Goal: Task Accomplishment & Management: Manage account settings

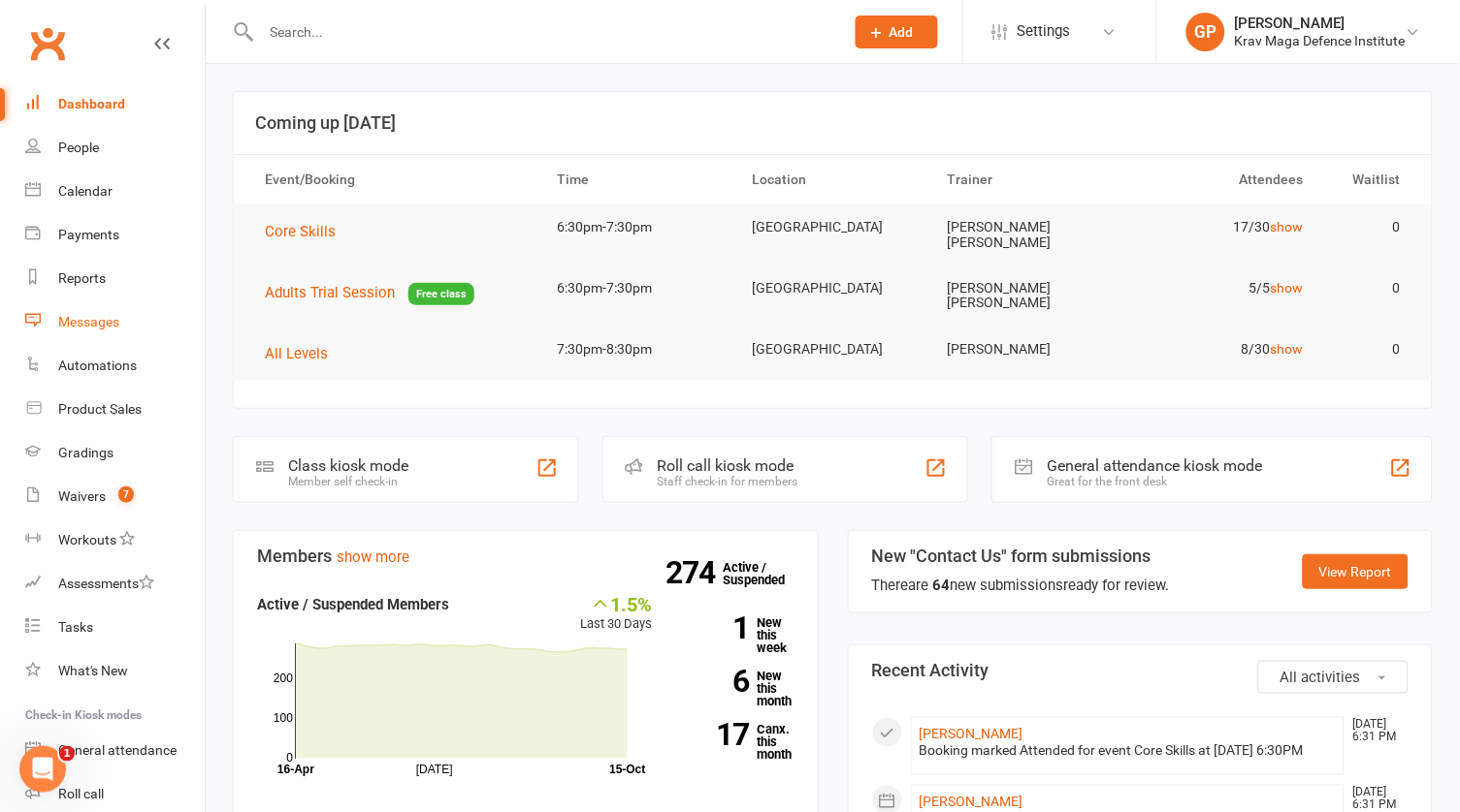
click at [91, 318] on div "Messages" at bounding box center [89, 322] width 61 height 16
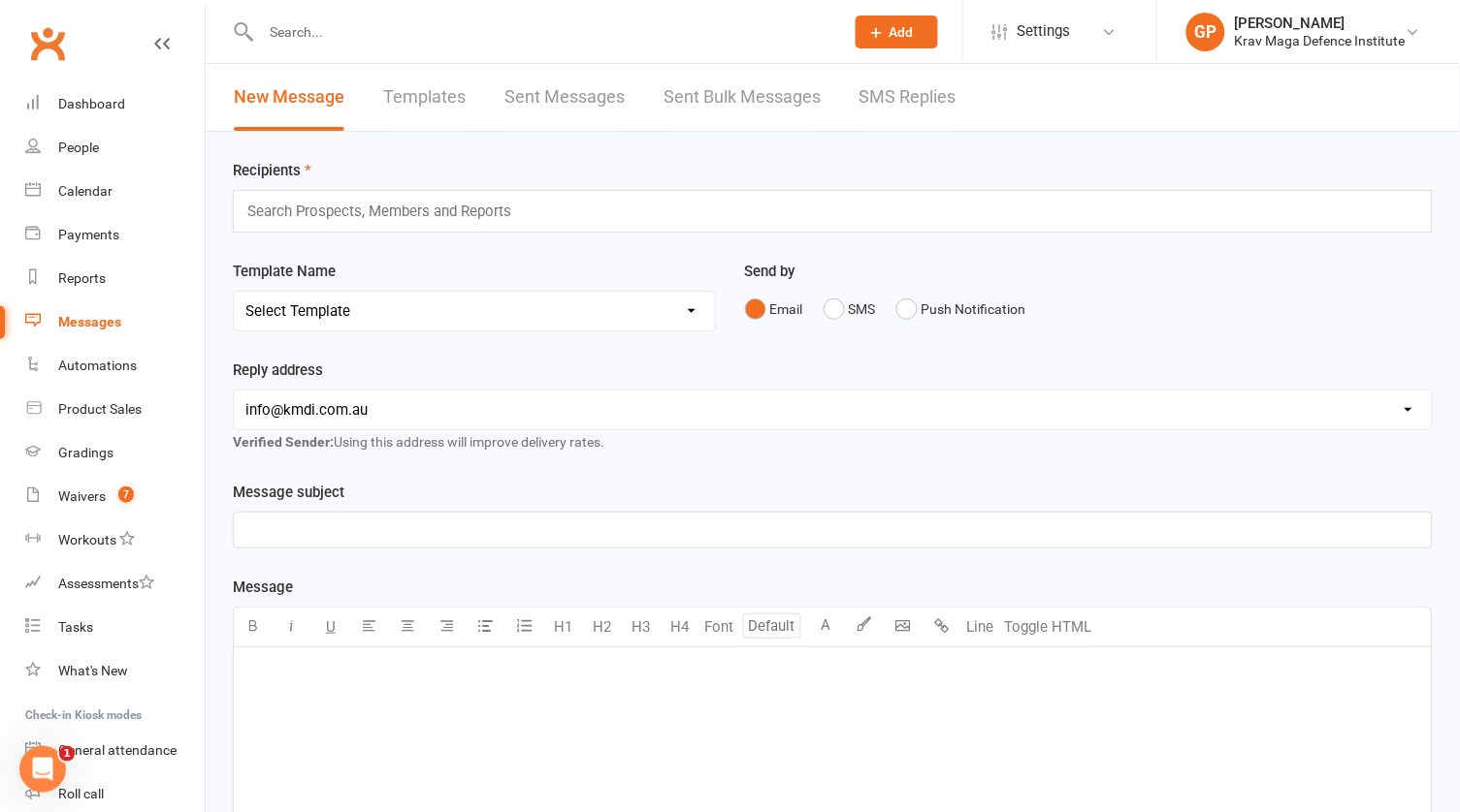
click at [900, 87] on link "SMS Replies" at bounding box center [907, 97] width 97 height 67
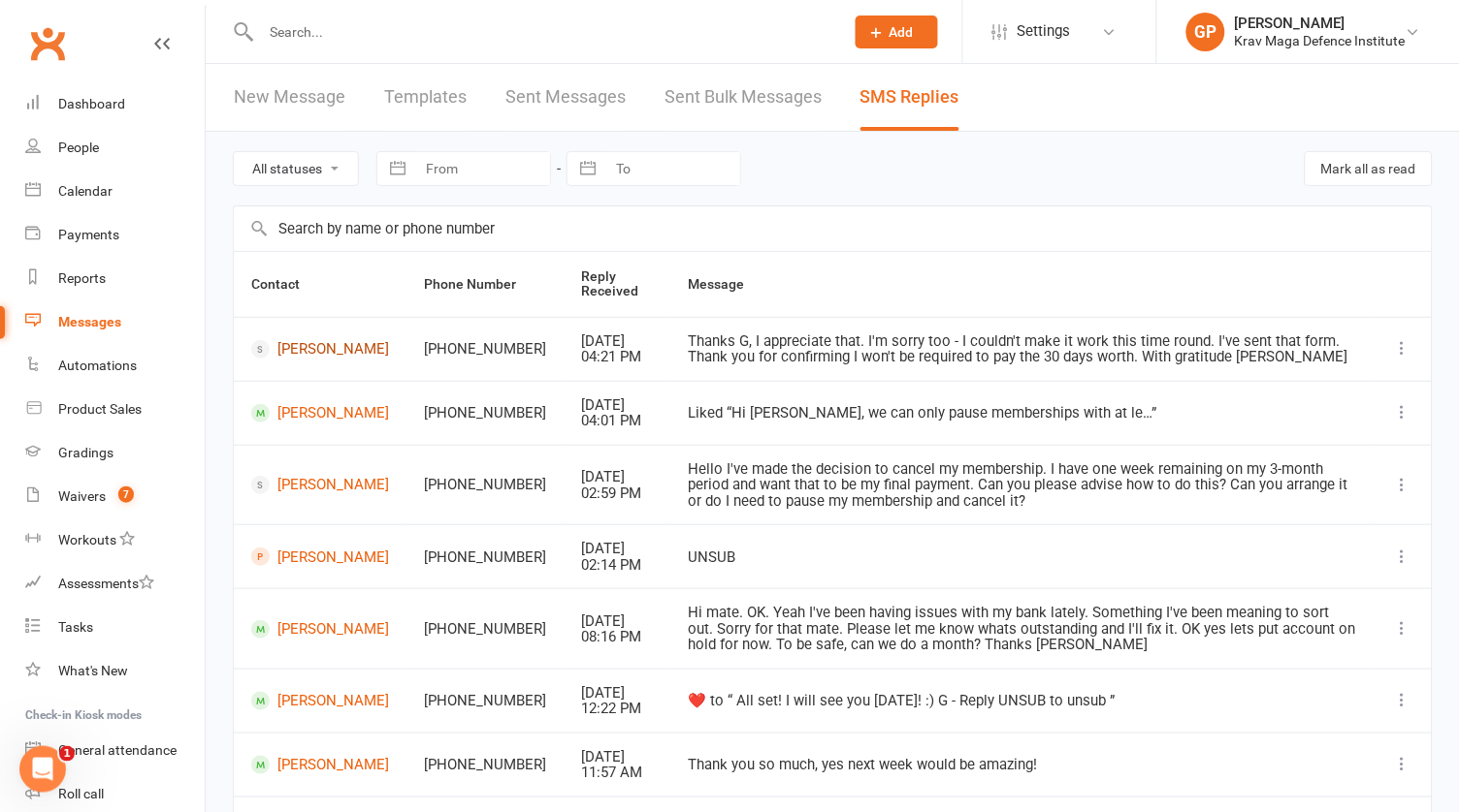
click at [286, 350] on link "[PERSON_NAME]" at bounding box center [320, 349] width 138 height 19
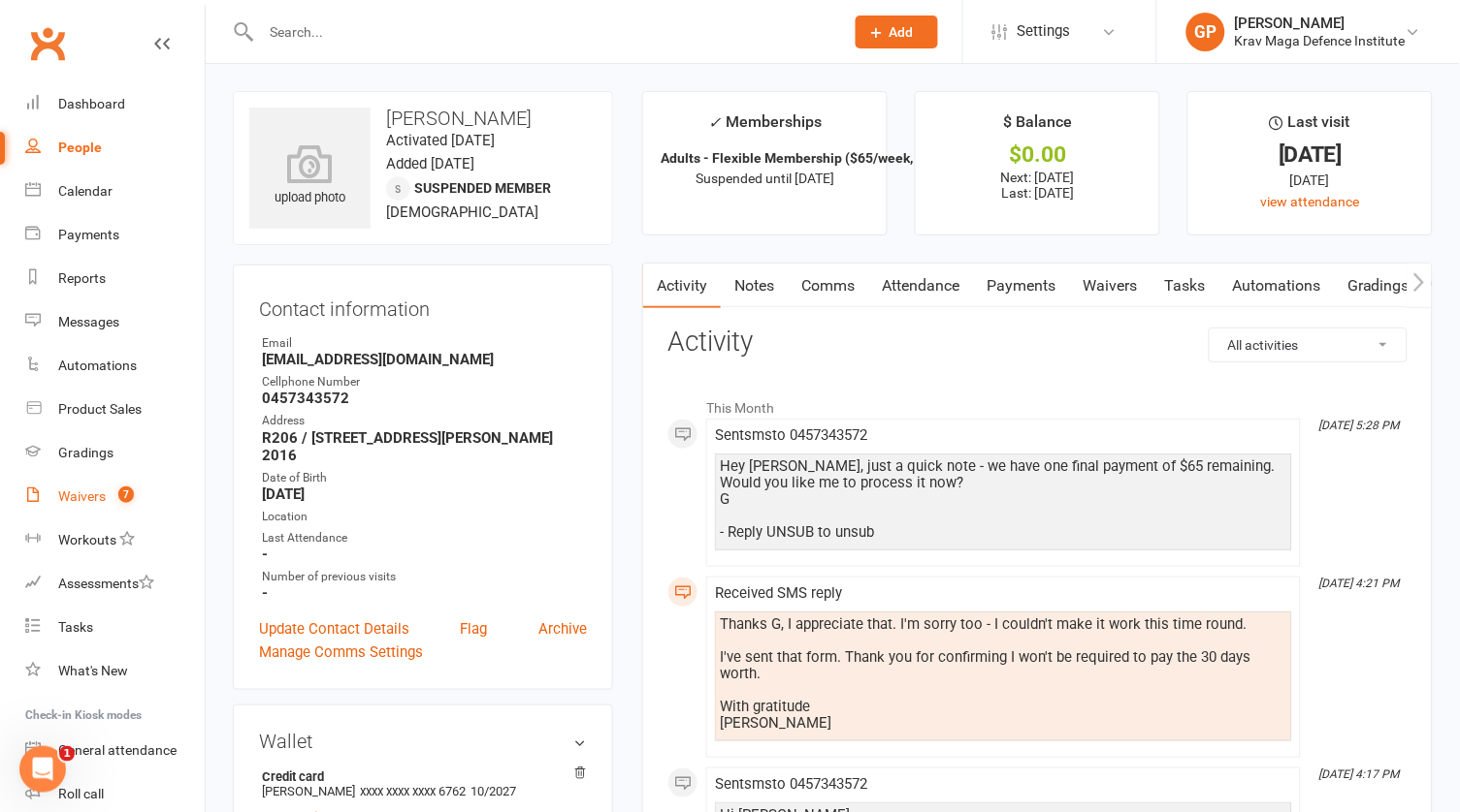
click at [117, 496] on count-badge "7" at bounding box center [121, 496] width 25 height 16
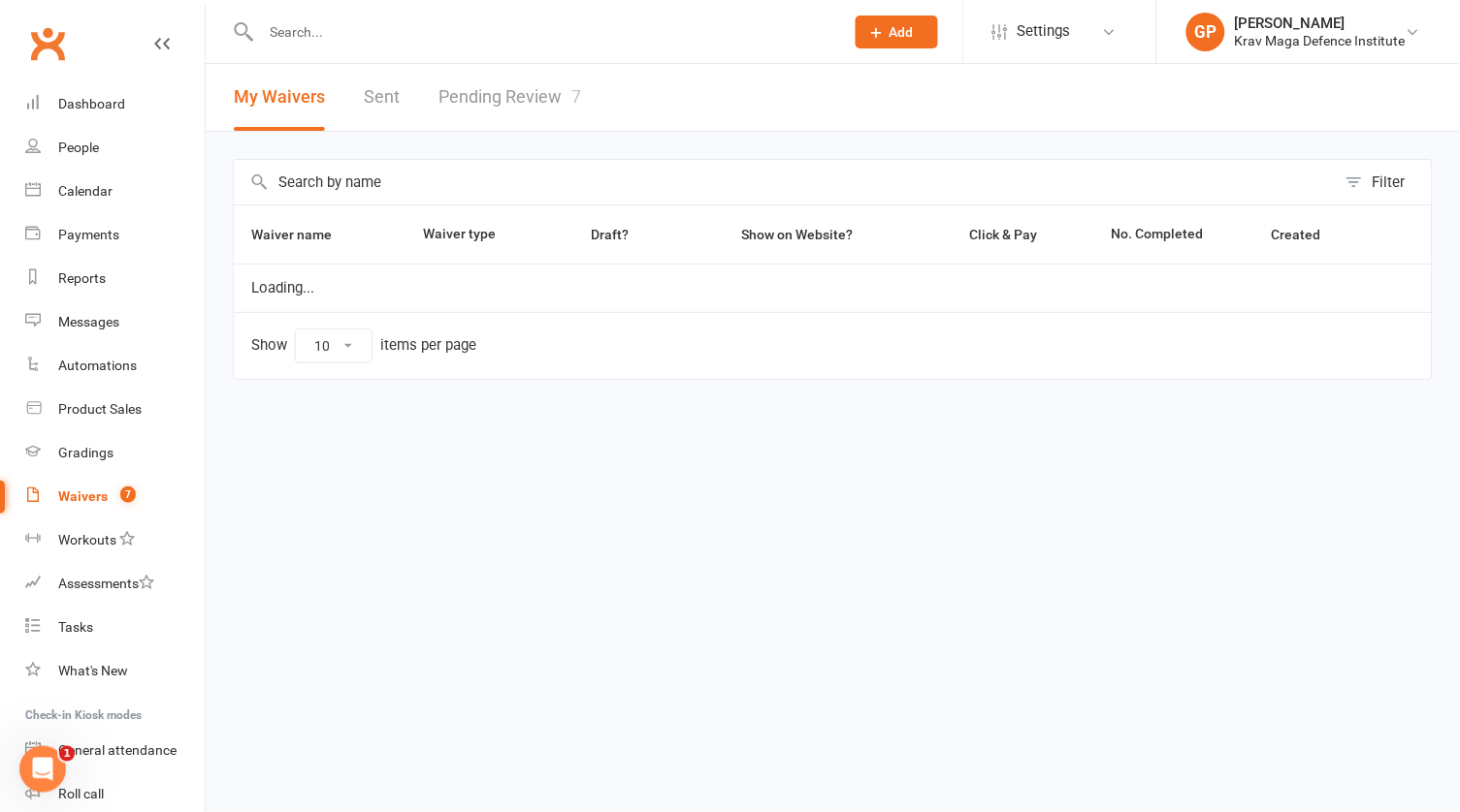
click at [481, 86] on link "Pending Review 7" at bounding box center [510, 97] width 142 height 67
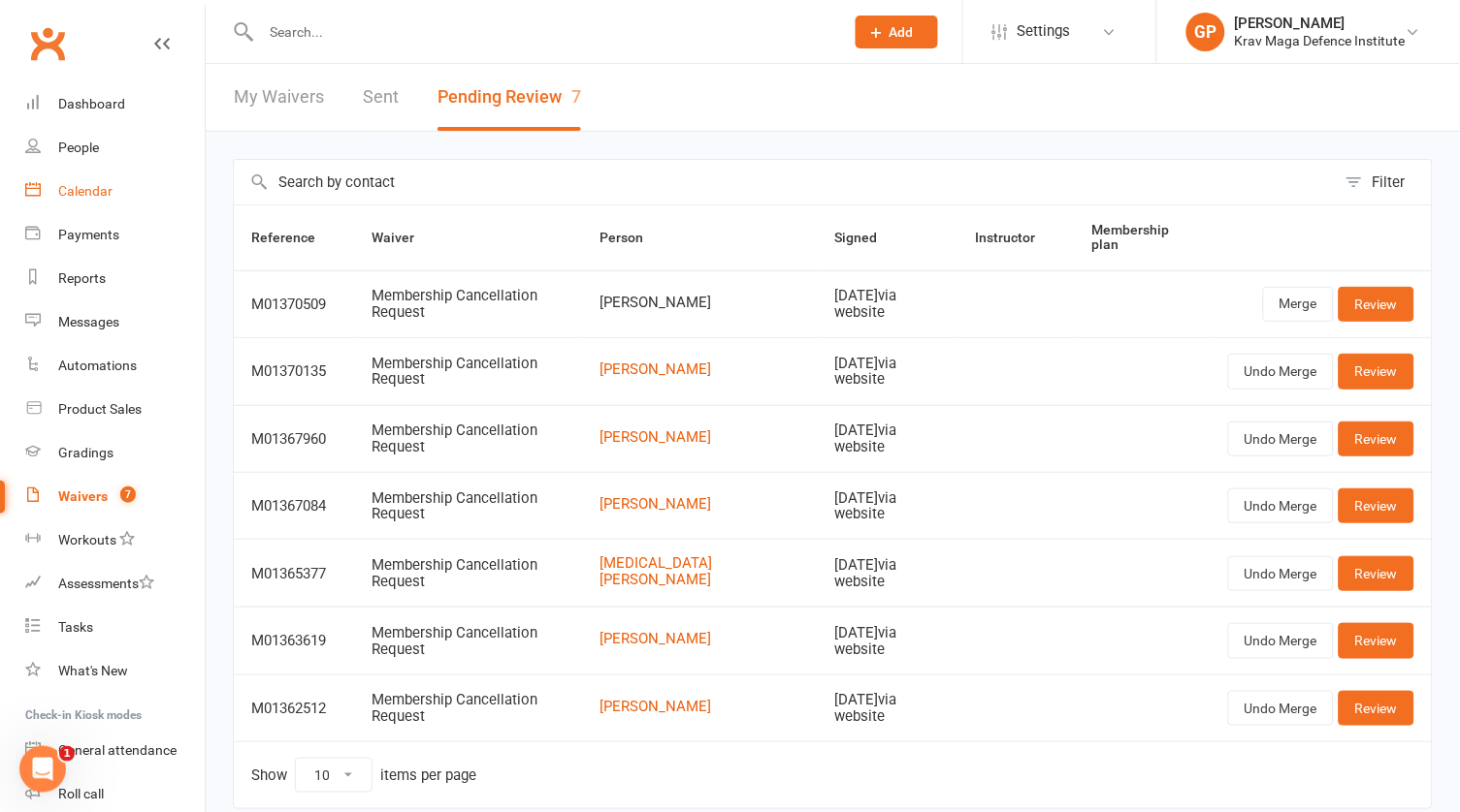
click at [106, 171] on link "Calendar" at bounding box center [115, 191] width 179 height 44
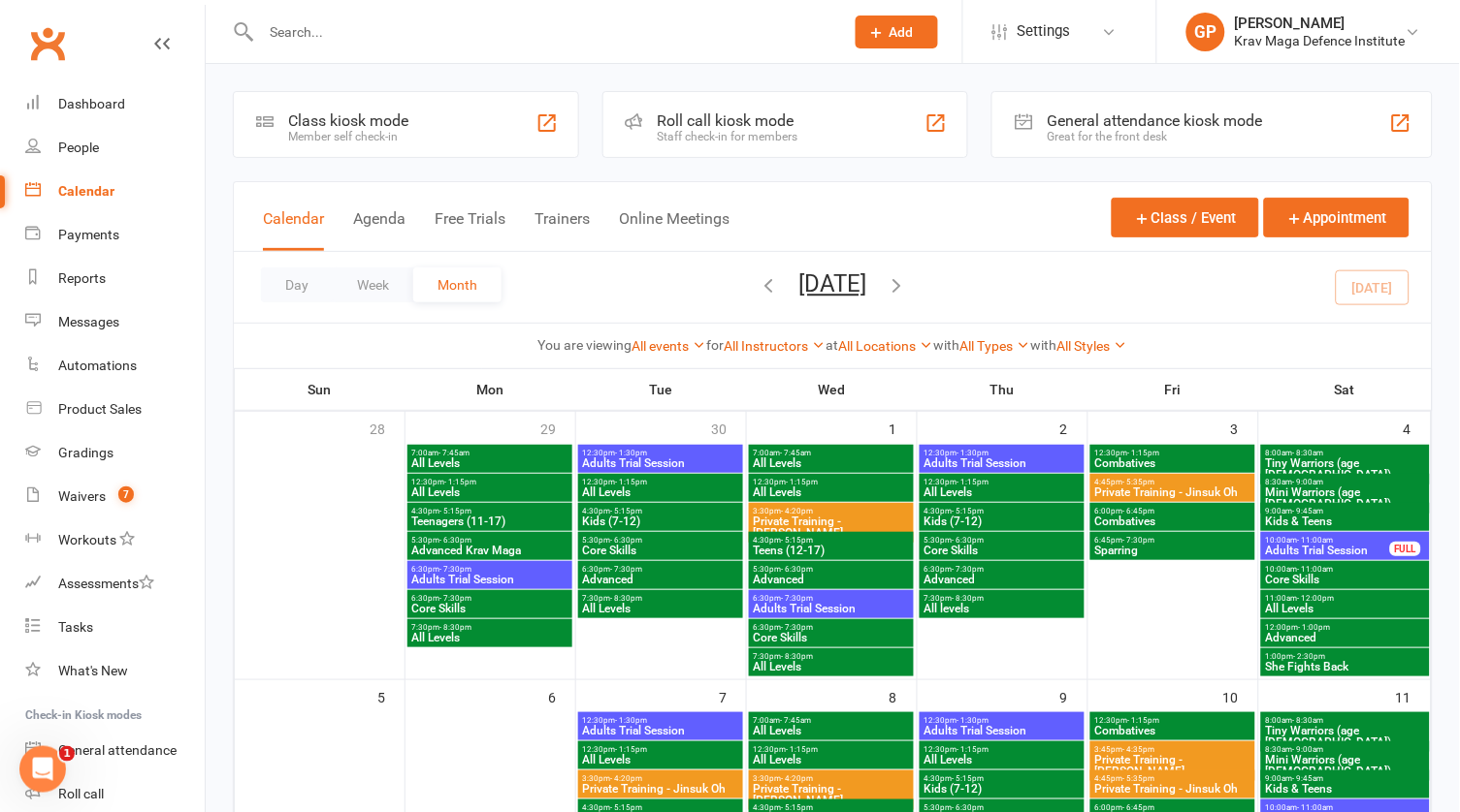
click at [375, 203] on div "Calendar Agenda Free Trials Trainers Online Meetings Class / Event Appointment" at bounding box center [833, 217] width 1198 height 70
click at [368, 227] on button "Agenda" at bounding box center [379, 230] width 53 height 42
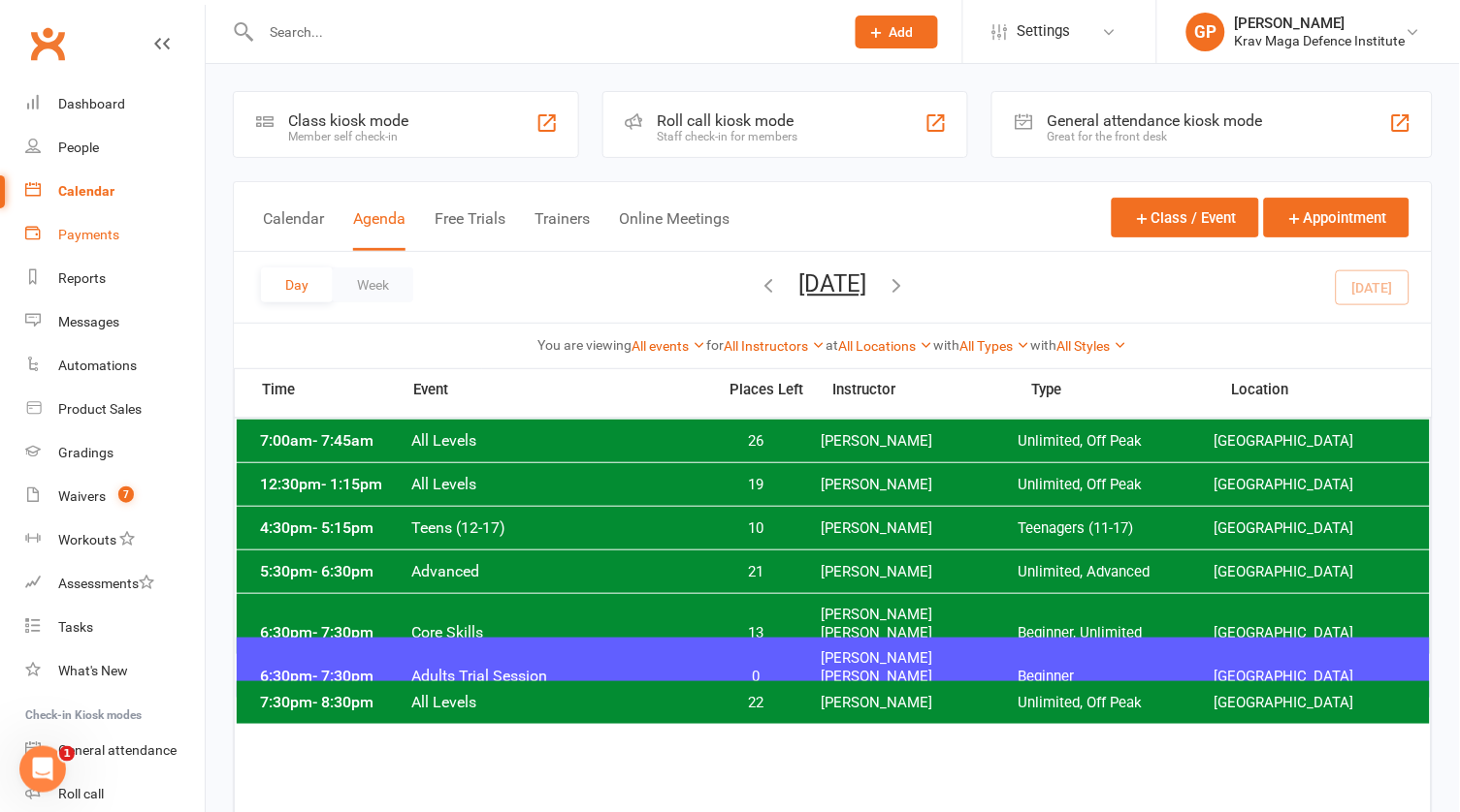
click at [107, 236] on div "Payments" at bounding box center [89, 235] width 61 height 16
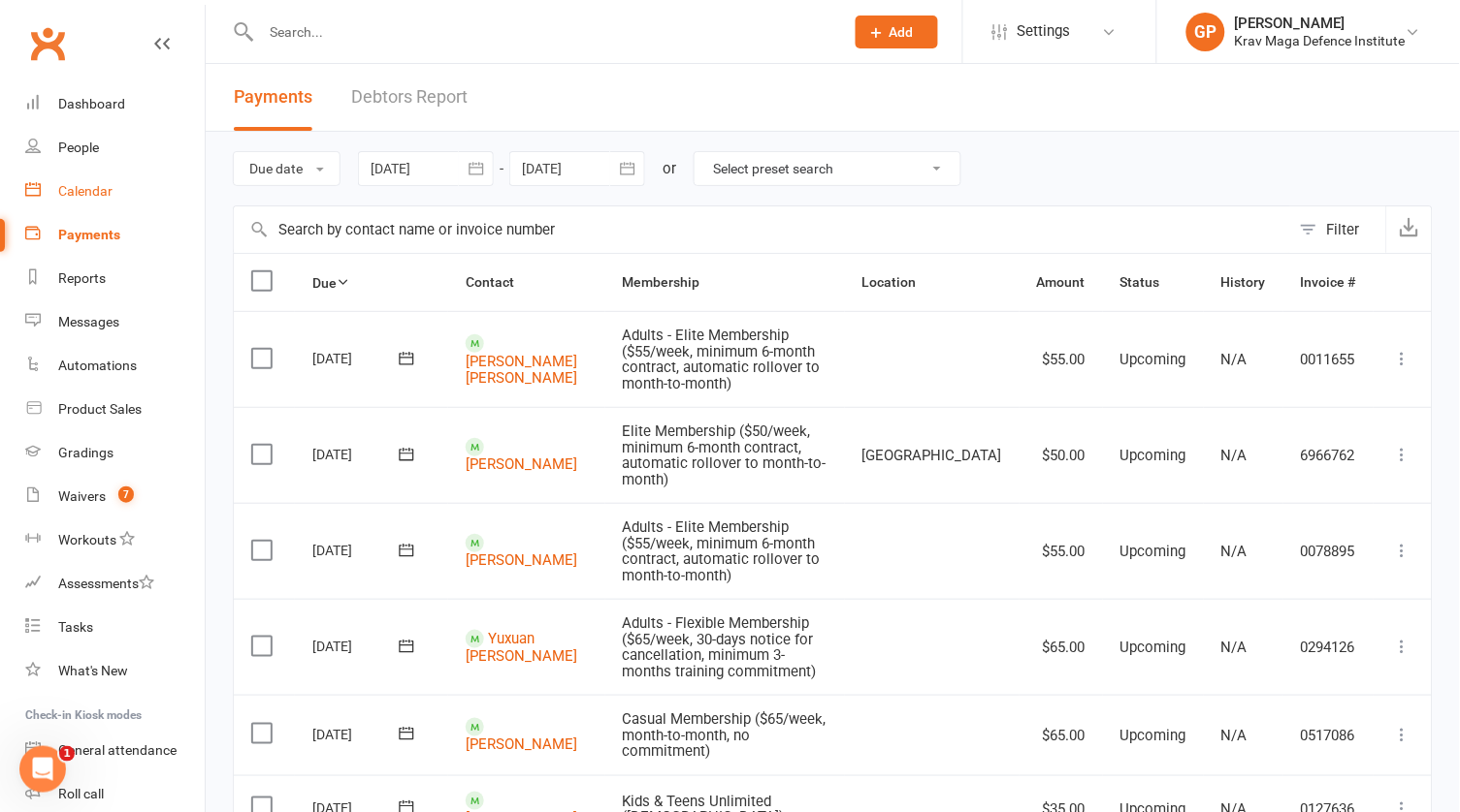
click at [99, 197] on div "Calendar" at bounding box center [86, 191] width 55 height 16
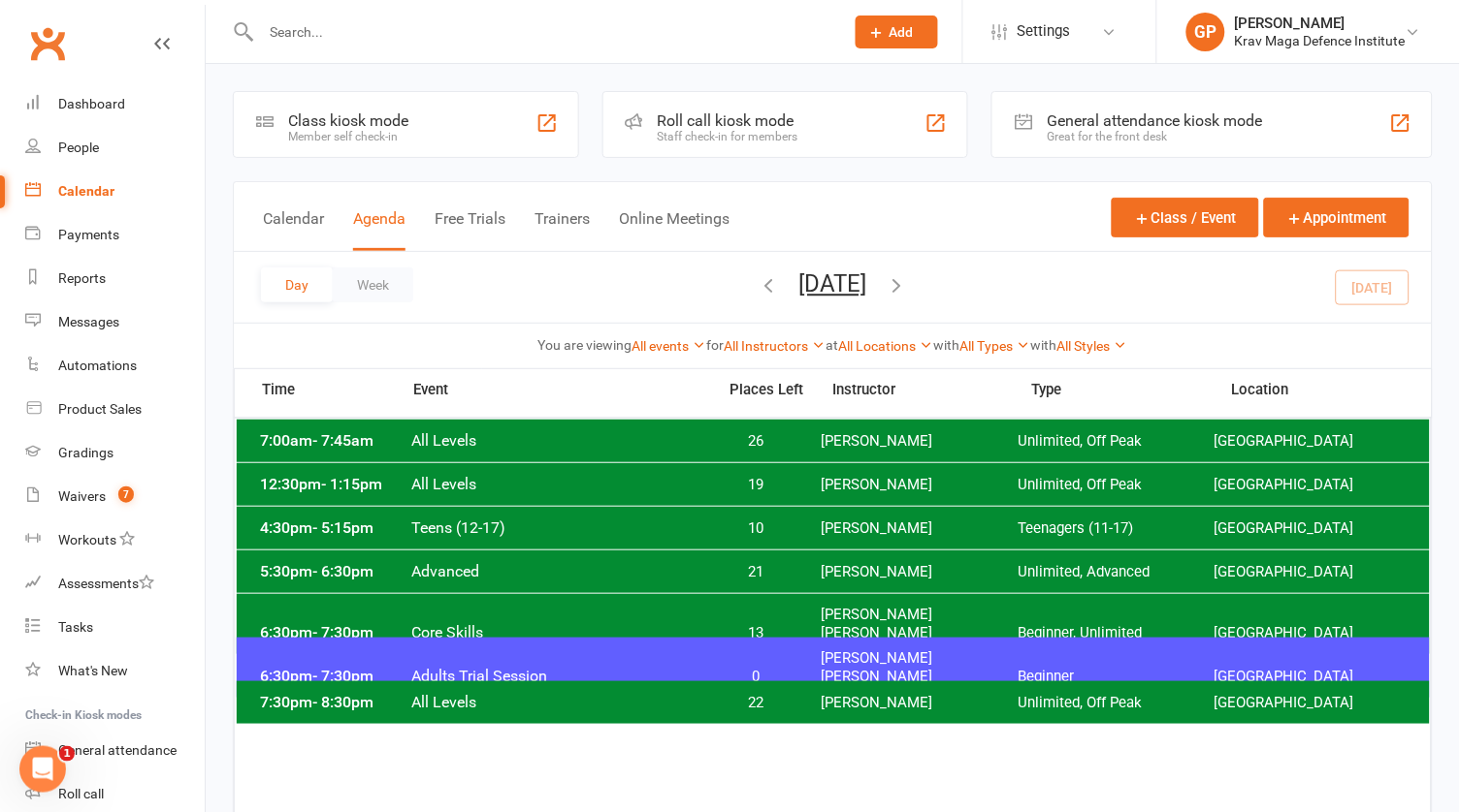
click at [515, 623] on span "Core Skills" at bounding box center [558, 632] width 294 height 19
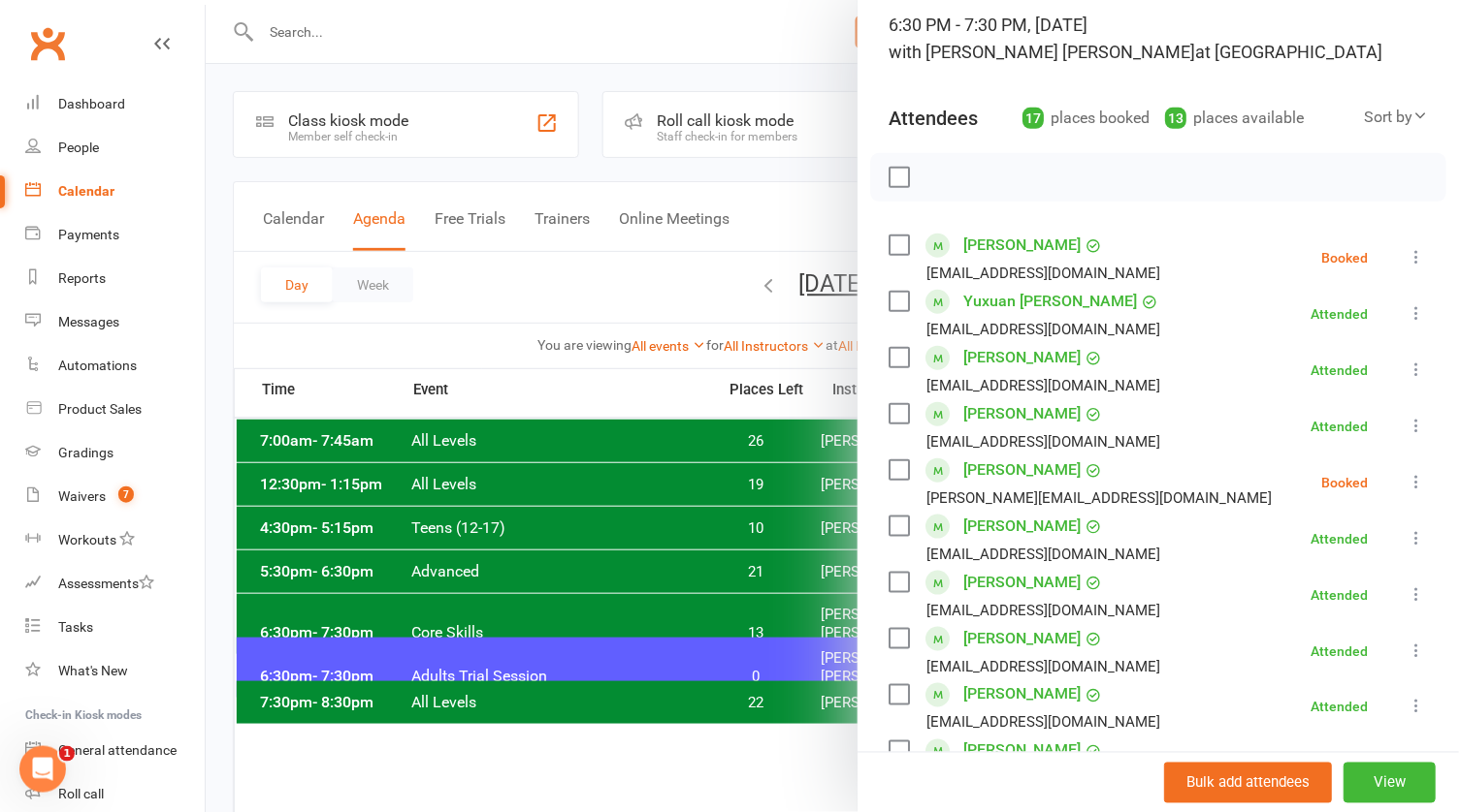
scroll to position [134, 0]
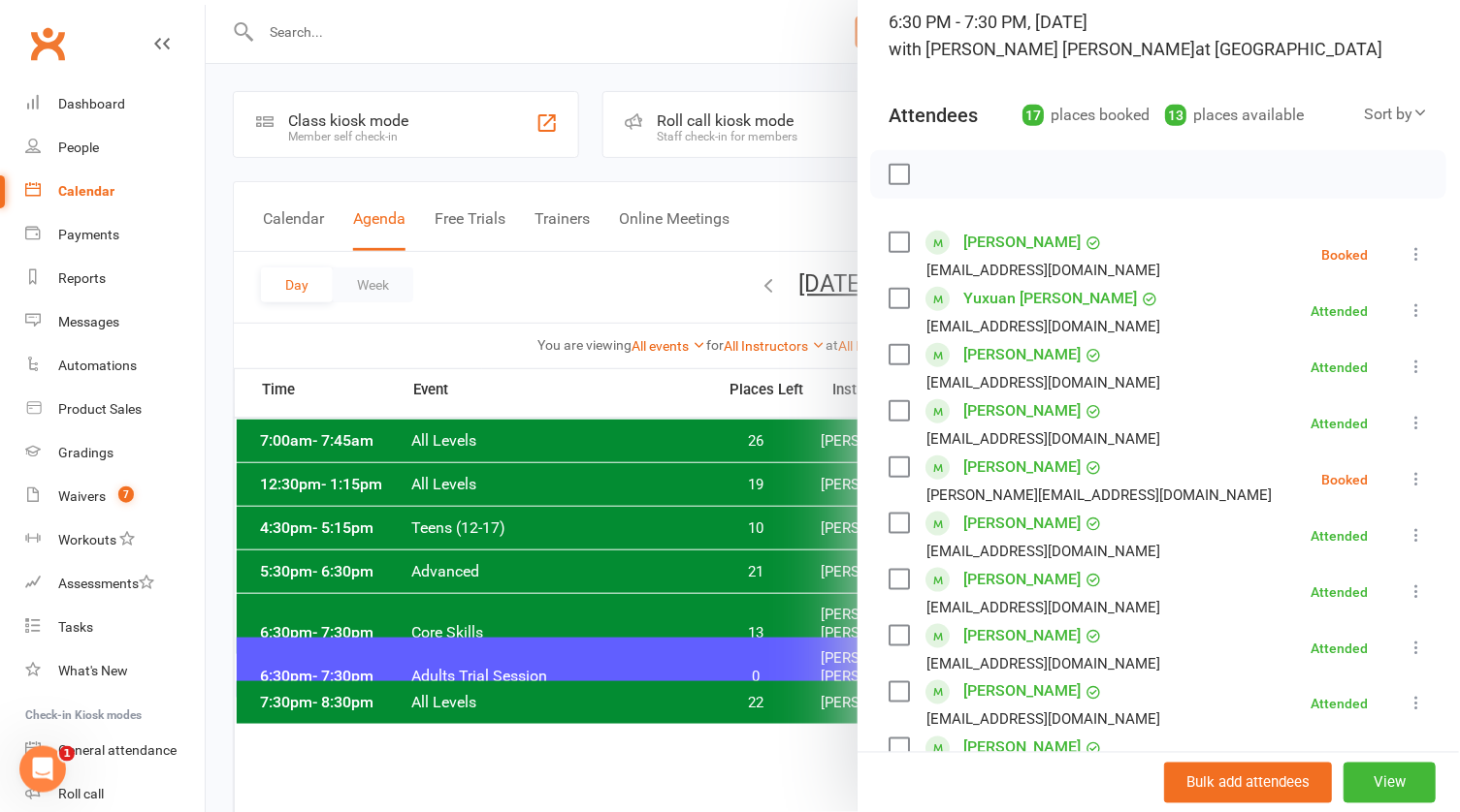
click at [1415, 250] on icon at bounding box center [1417, 255] width 20 height 19
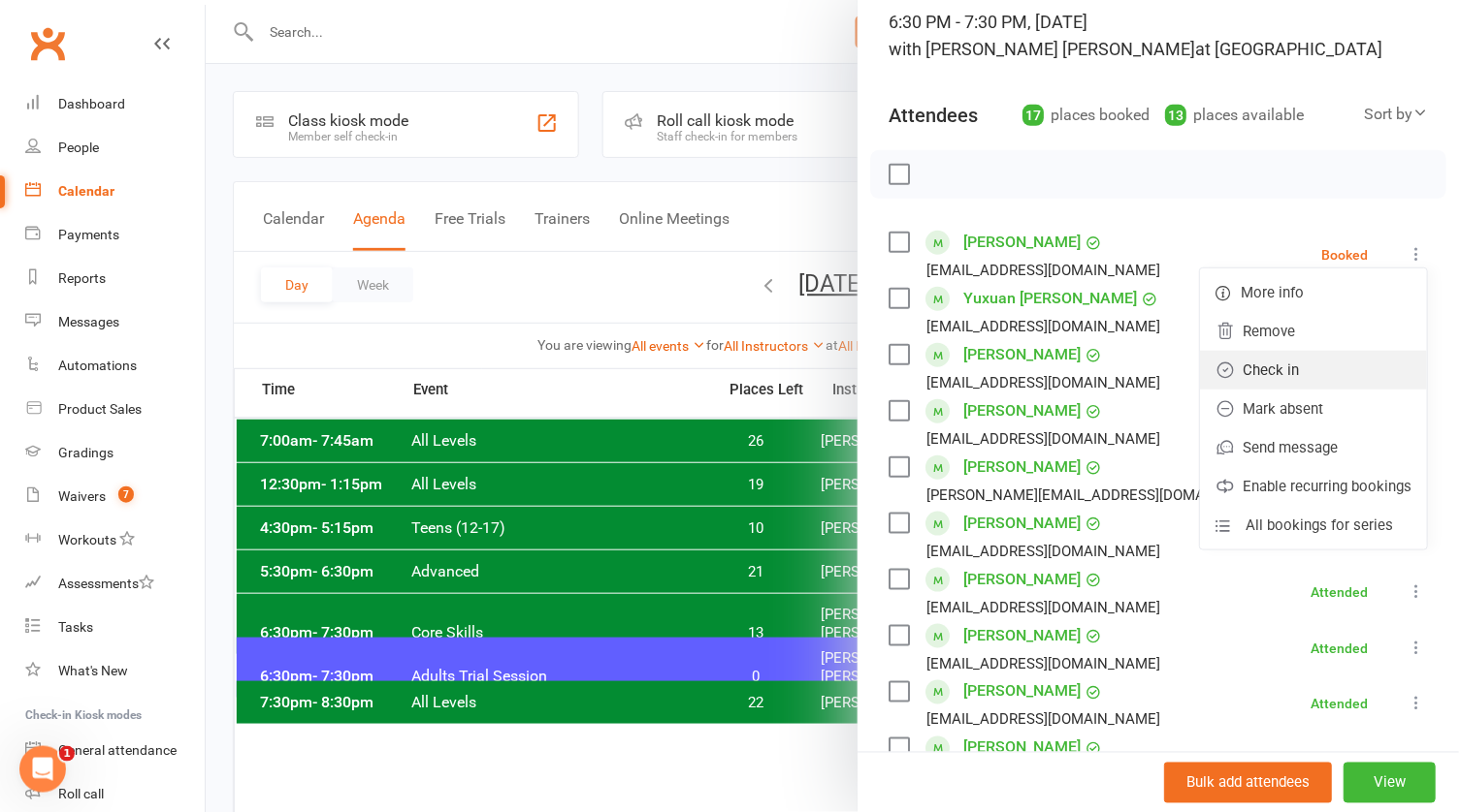
click at [1310, 361] on link "Check in" at bounding box center [1314, 370] width 227 height 39
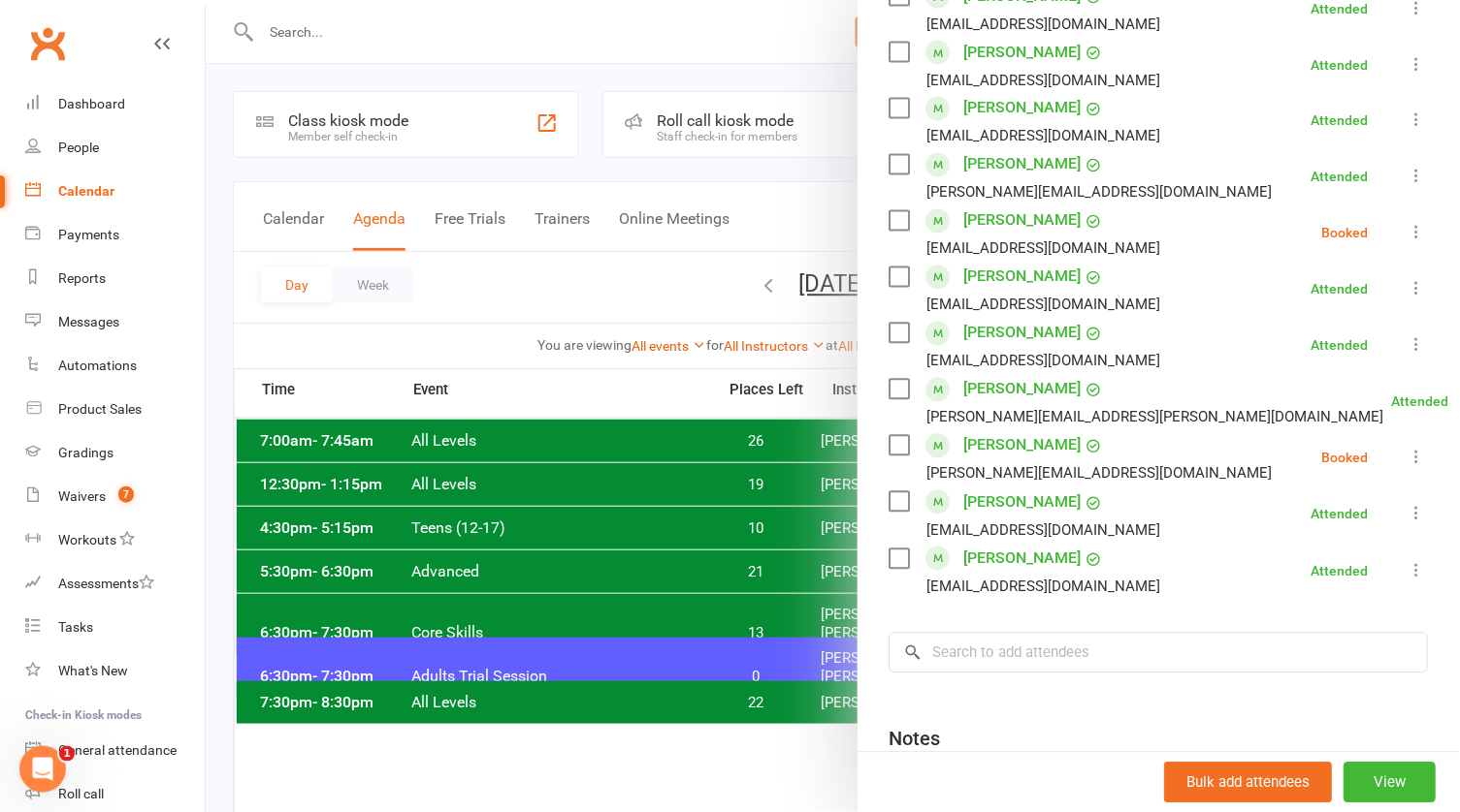
scroll to position [714, 0]
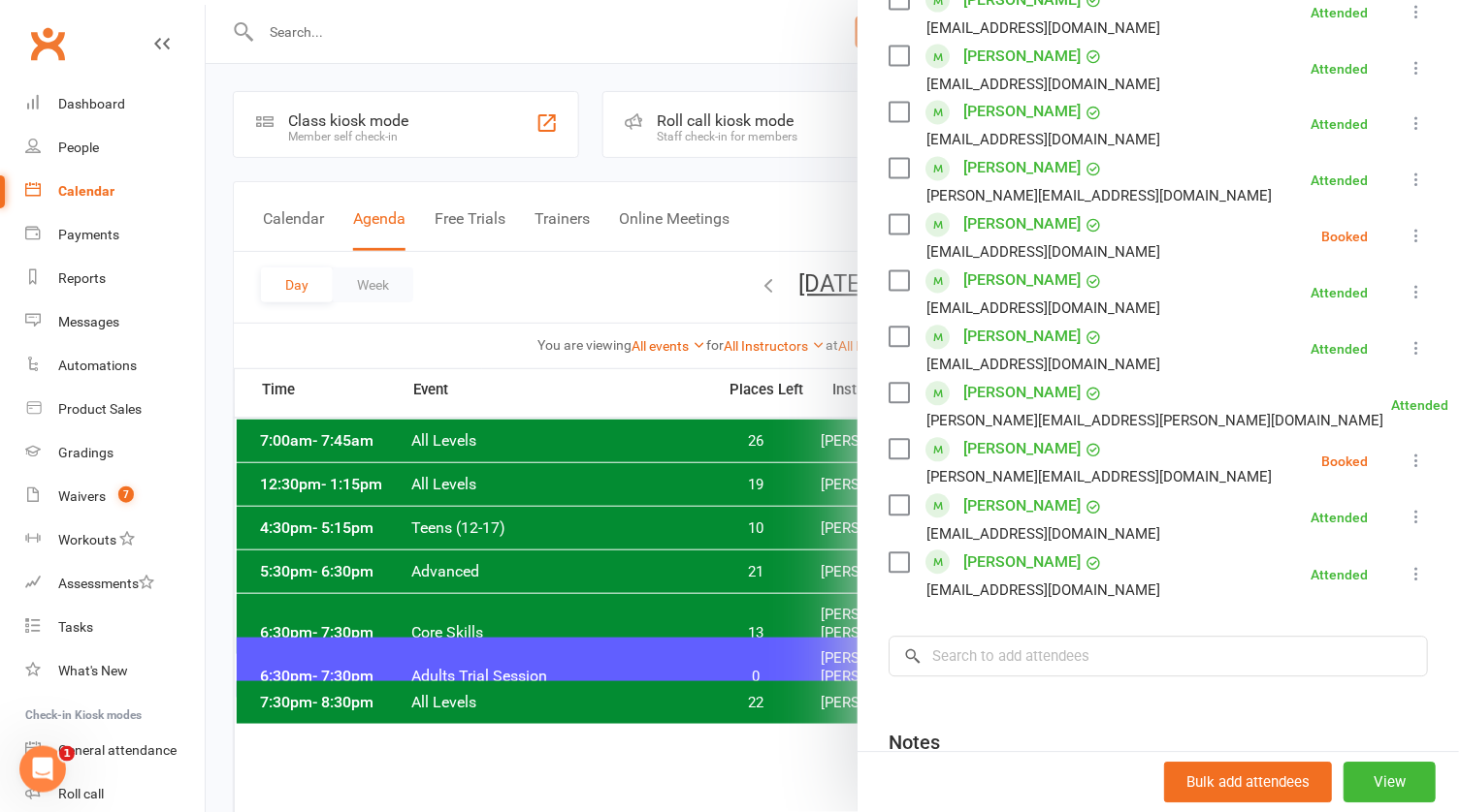
click at [1419, 453] on icon at bounding box center [1417, 462] width 20 height 19
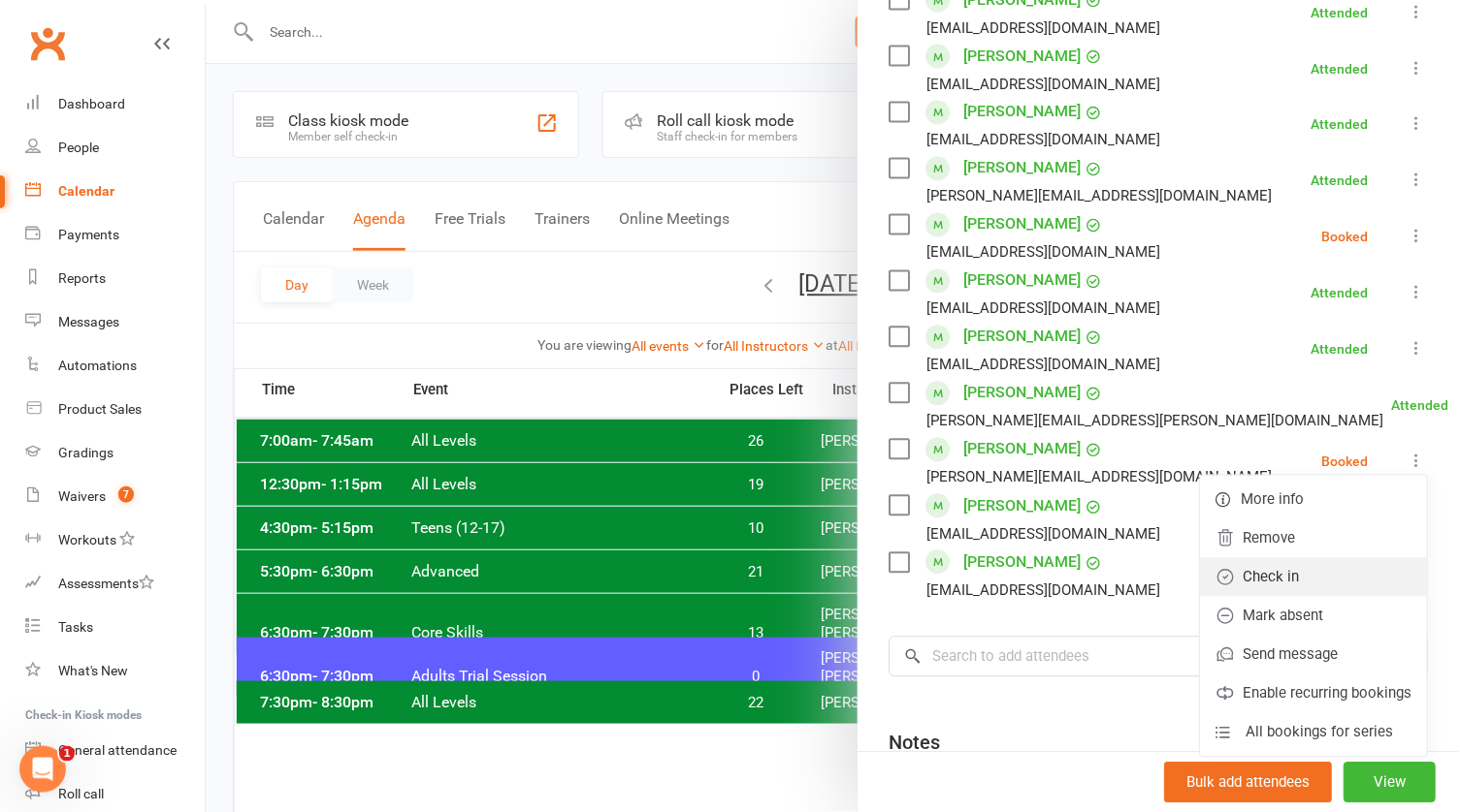
click at [1308, 564] on link "Check in" at bounding box center [1314, 578] width 227 height 39
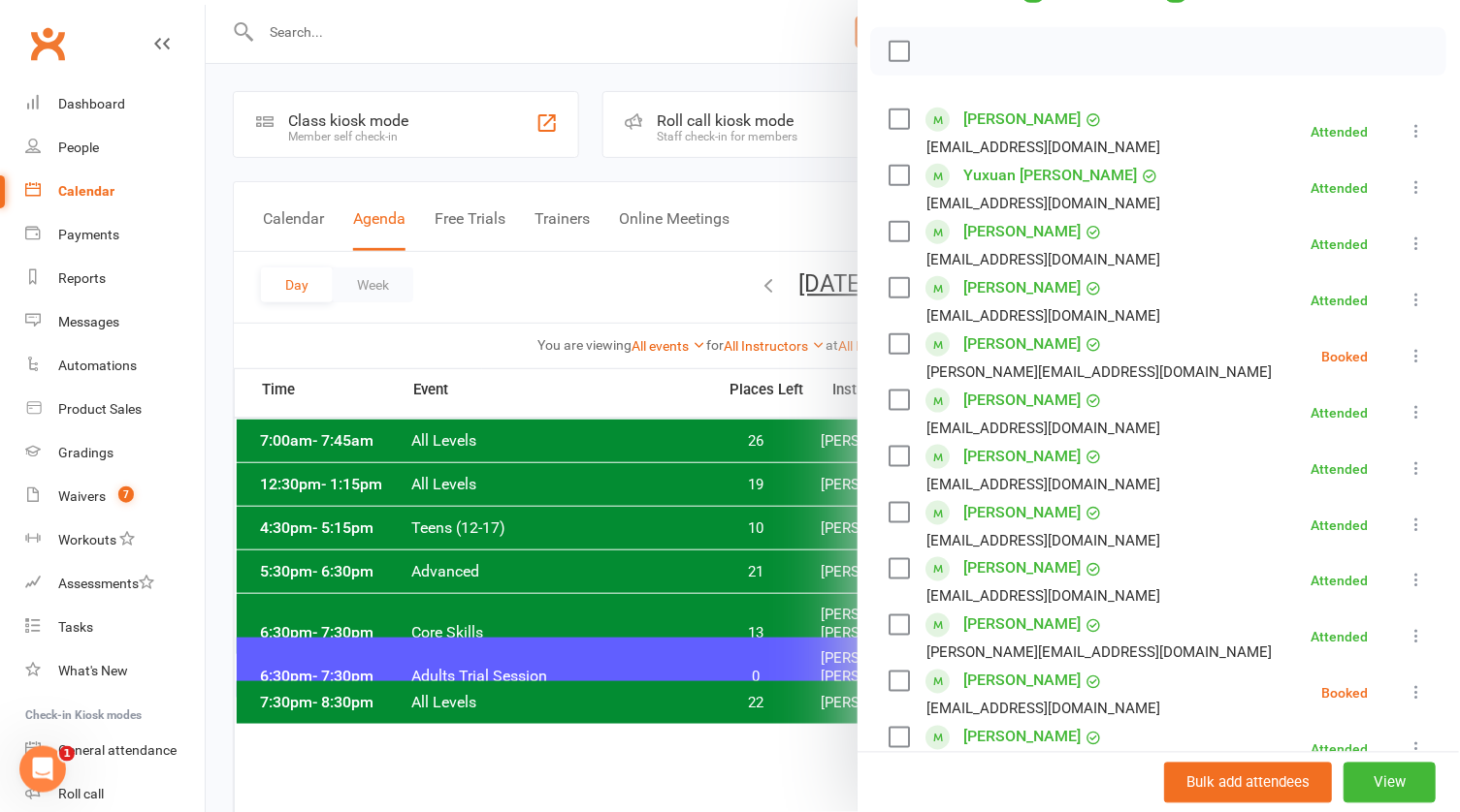
scroll to position [294, 0]
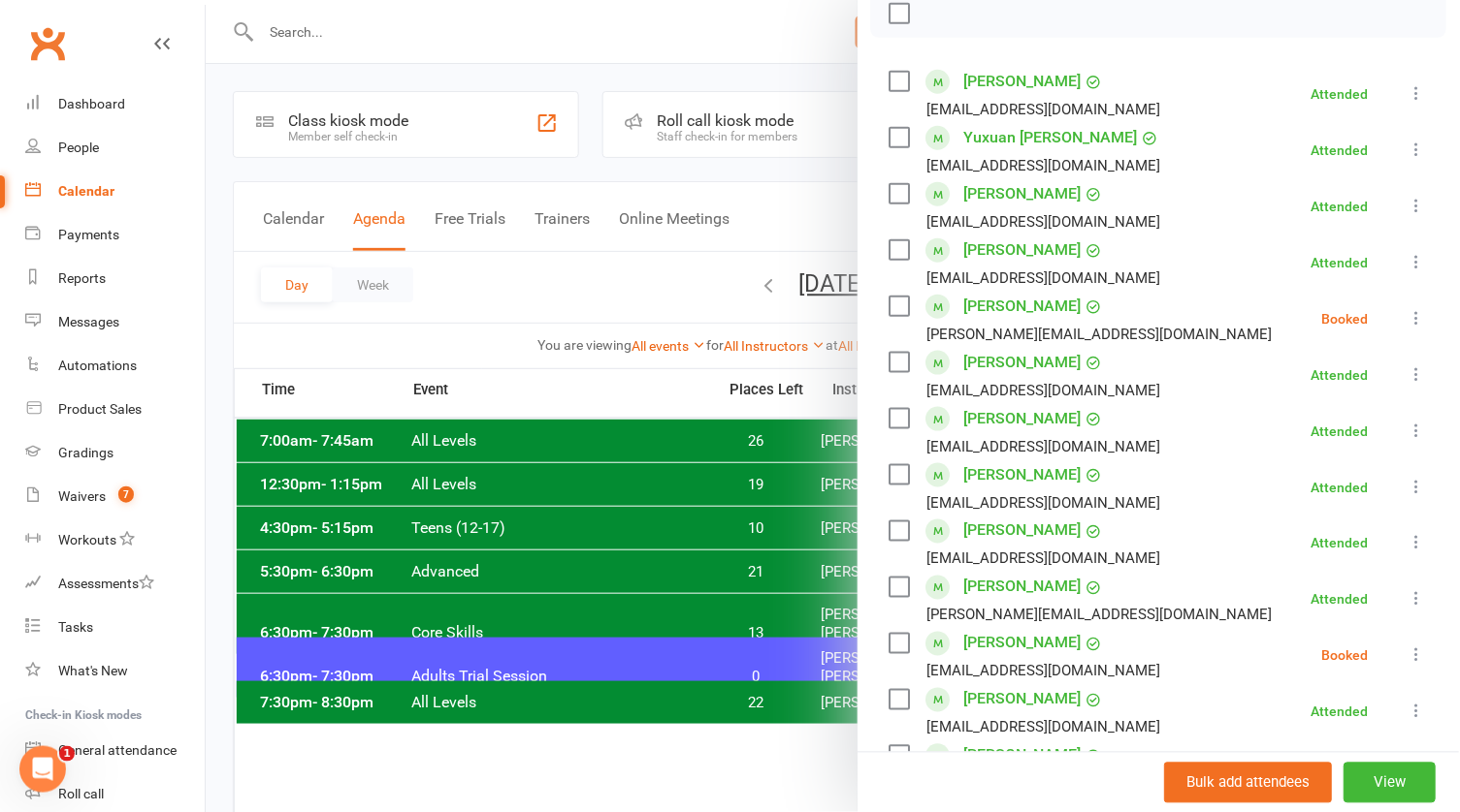
click at [606, 261] on div at bounding box center [833, 406] width 1254 height 812
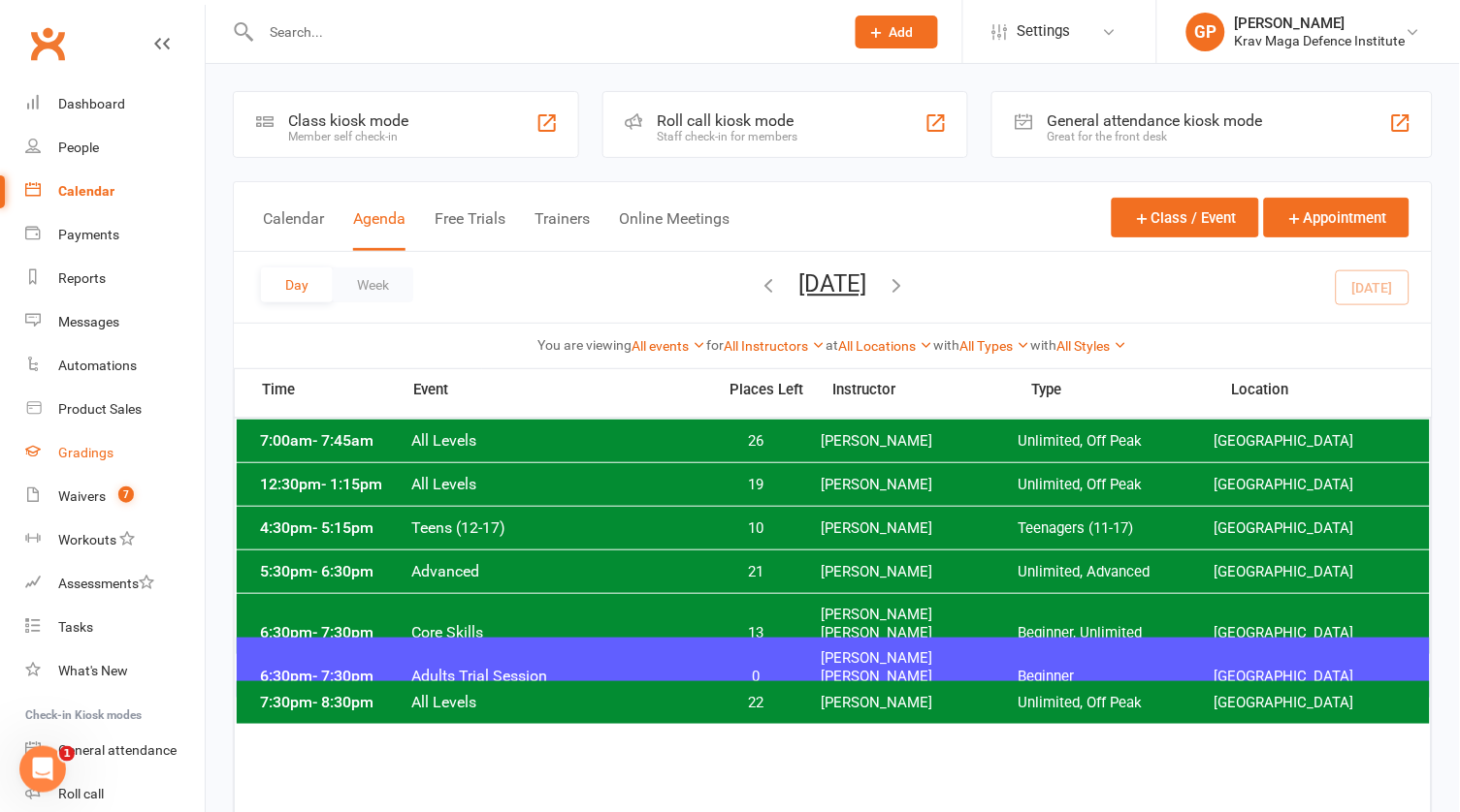
click at [105, 467] on link "Gradings" at bounding box center [115, 453] width 179 height 44
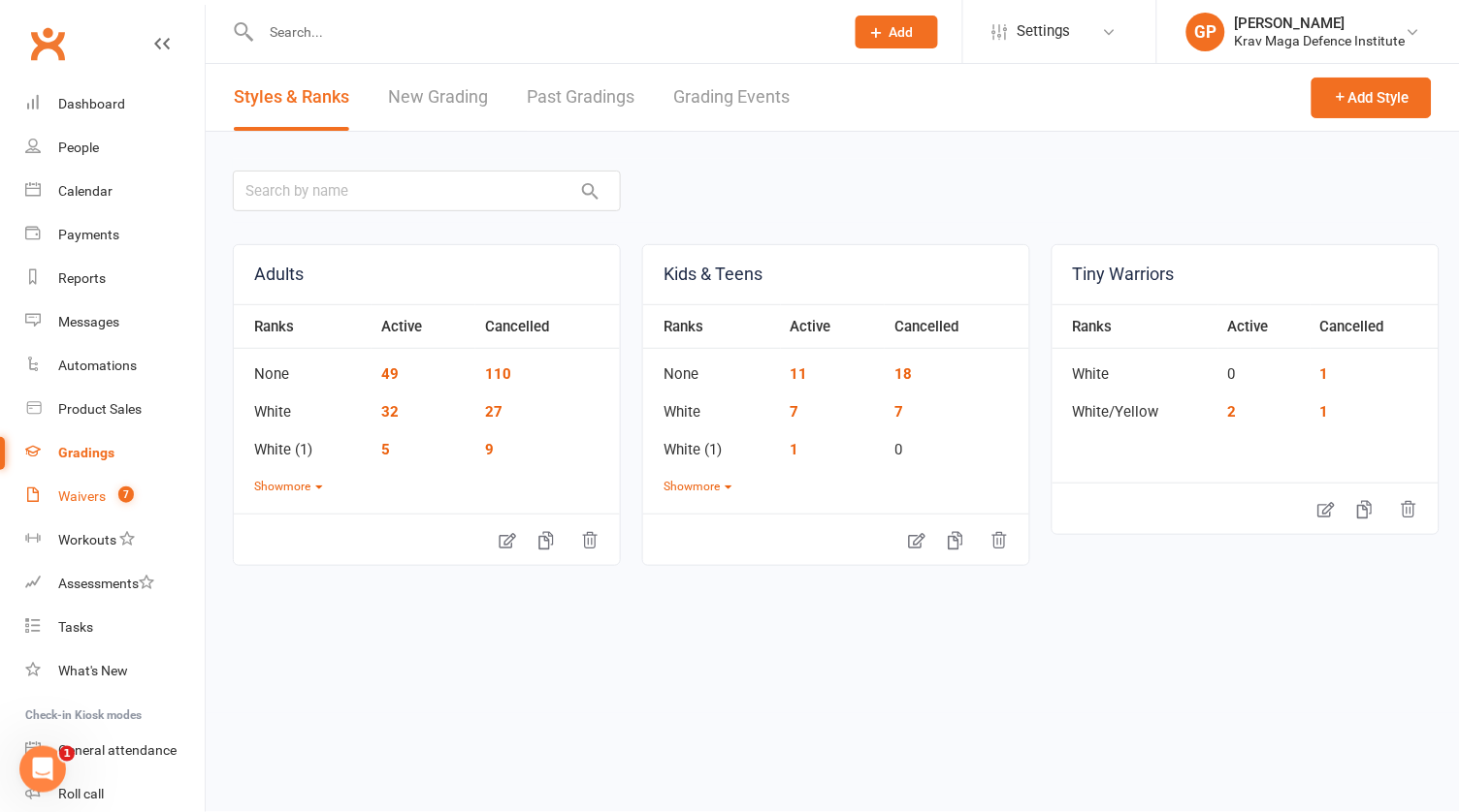
click at [101, 501] on div "Waivers" at bounding box center [82, 496] width 48 height 16
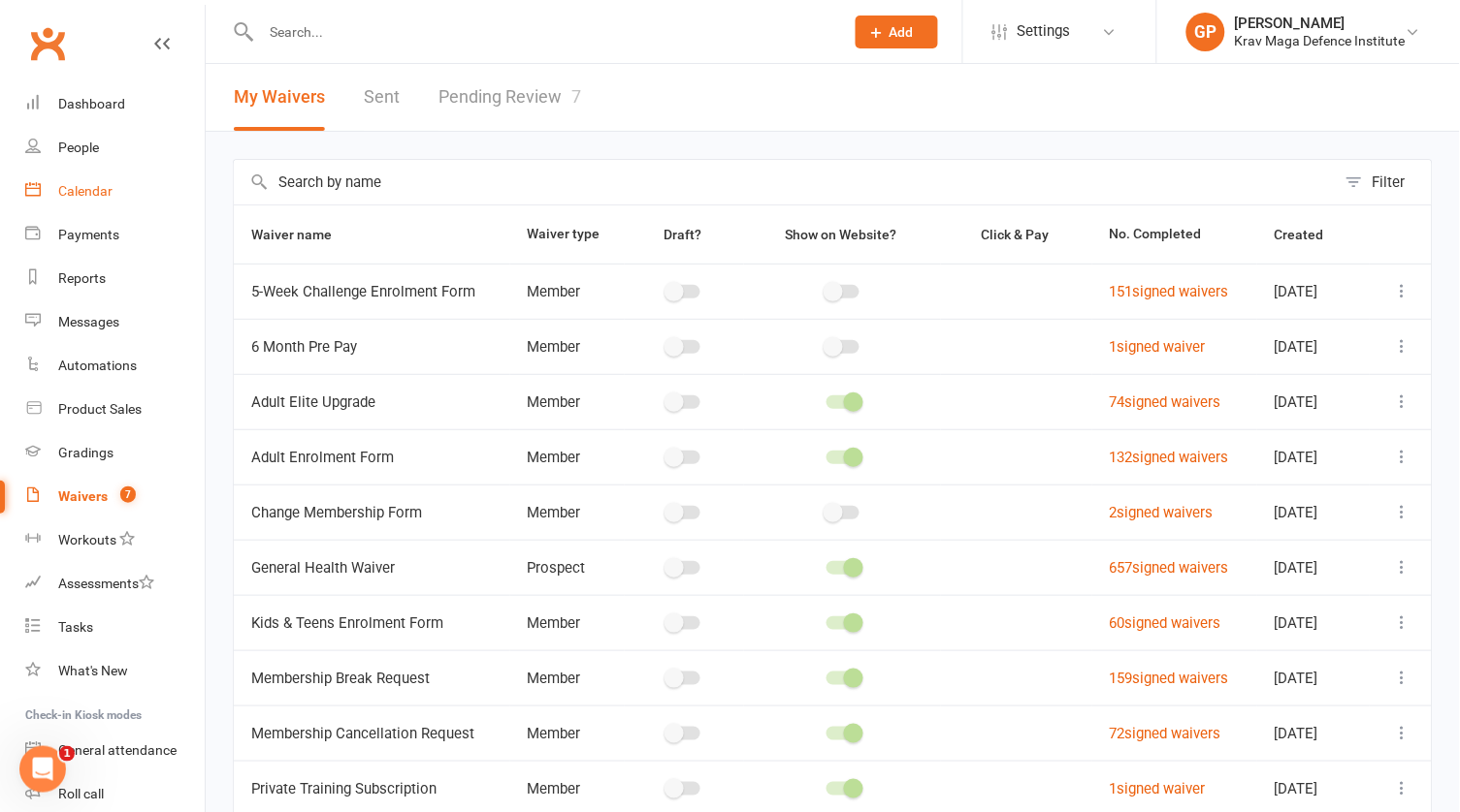
click at [89, 199] on link "Calendar" at bounding box center [115, 191] width 179 height 44
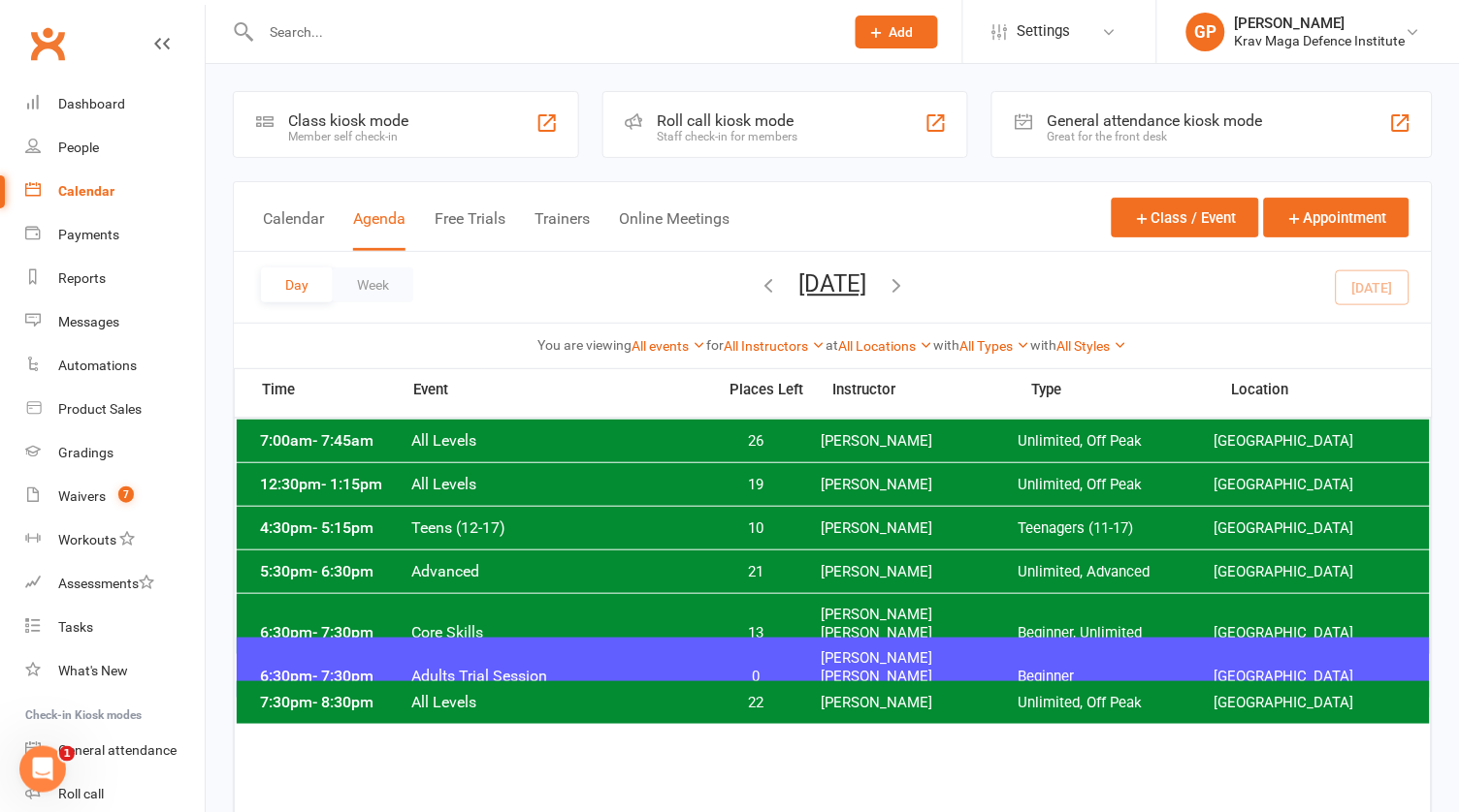
click at [542, 667] on span "Adults Trial Session" at bounding box center [558, 676] width 294 height 19
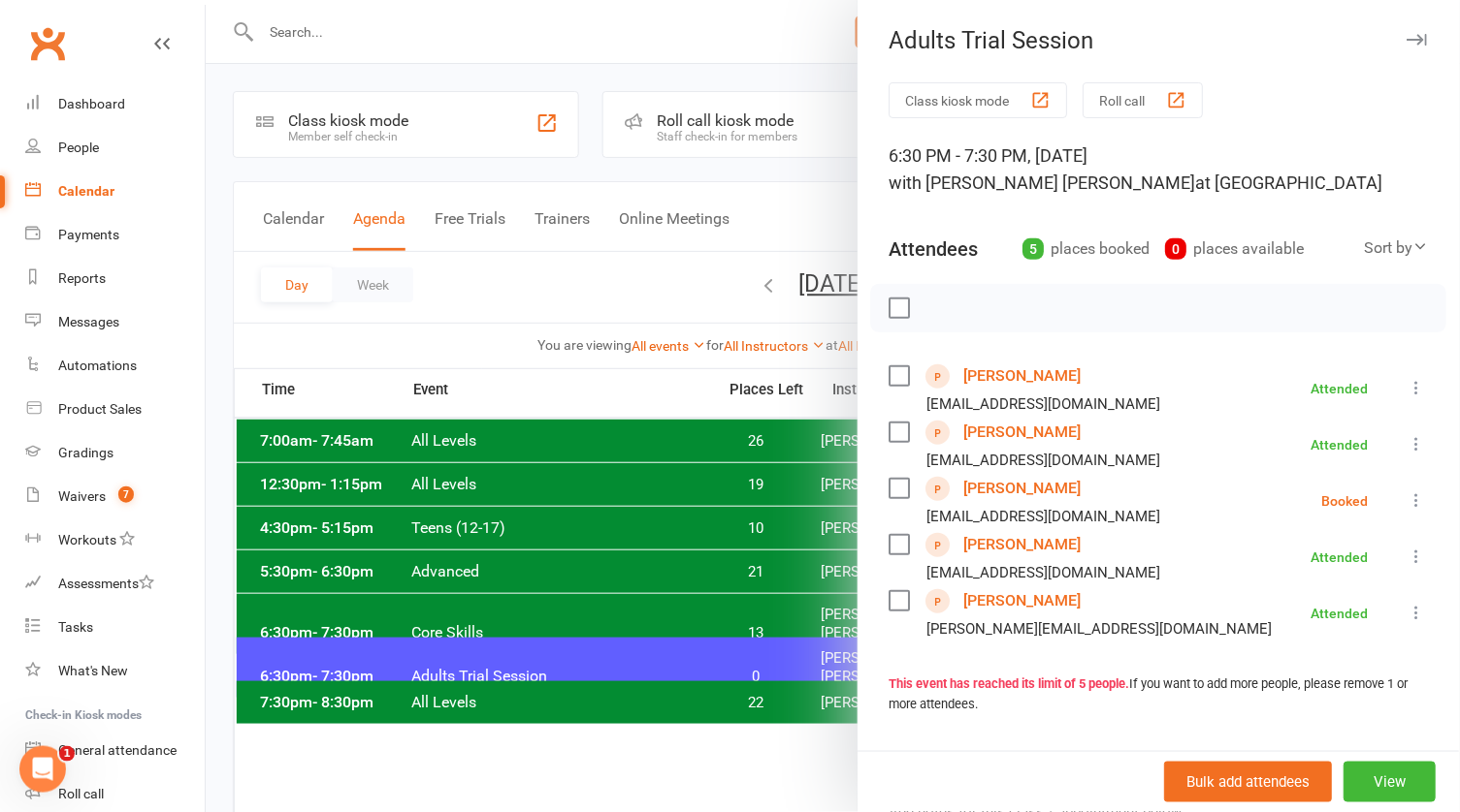
click at [585, 249] on div at bounding box center [833, 406] width 1254 height 812
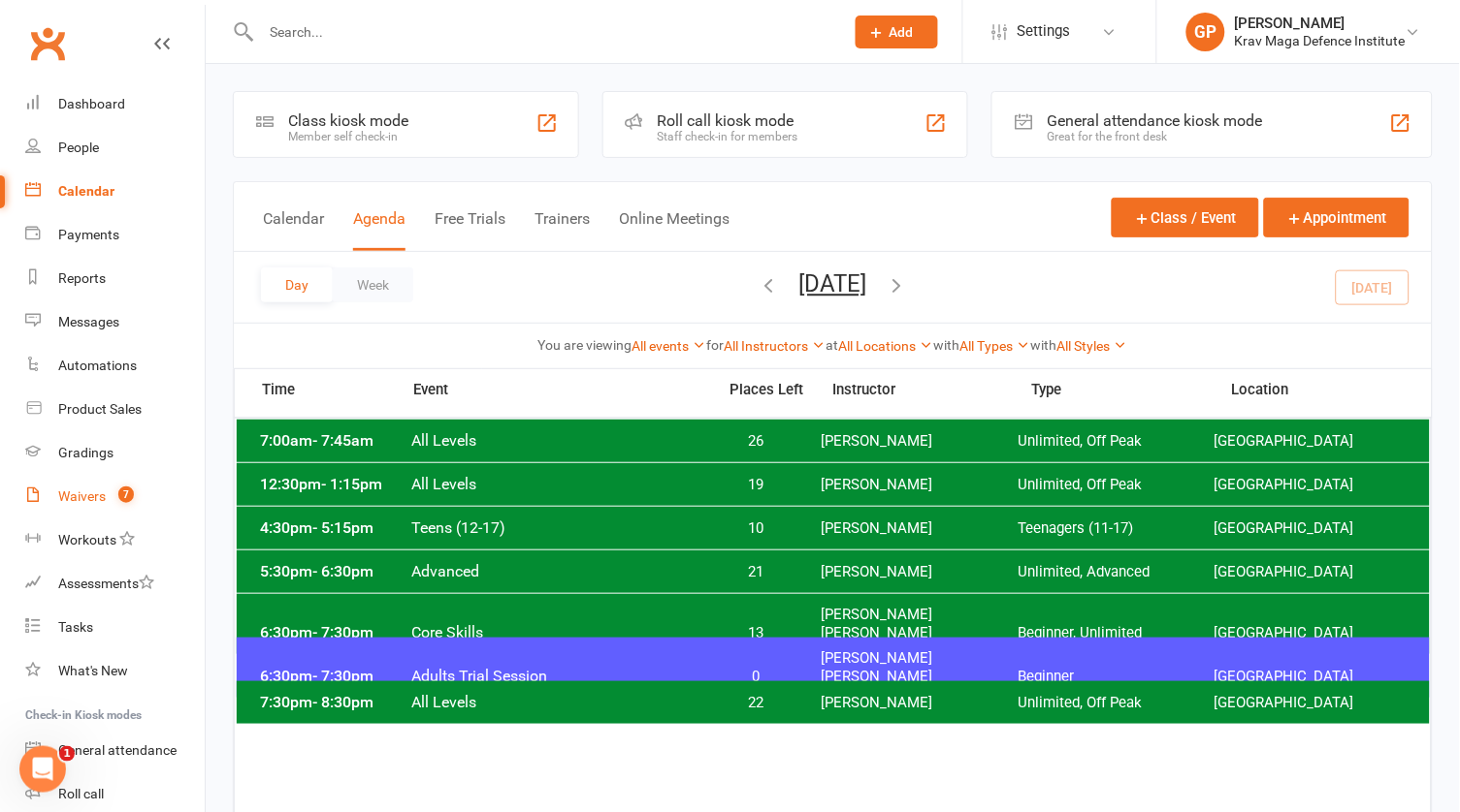
click at [108, 488] on count-badge "7" at bounding box center [121, 496] width 25 height 16
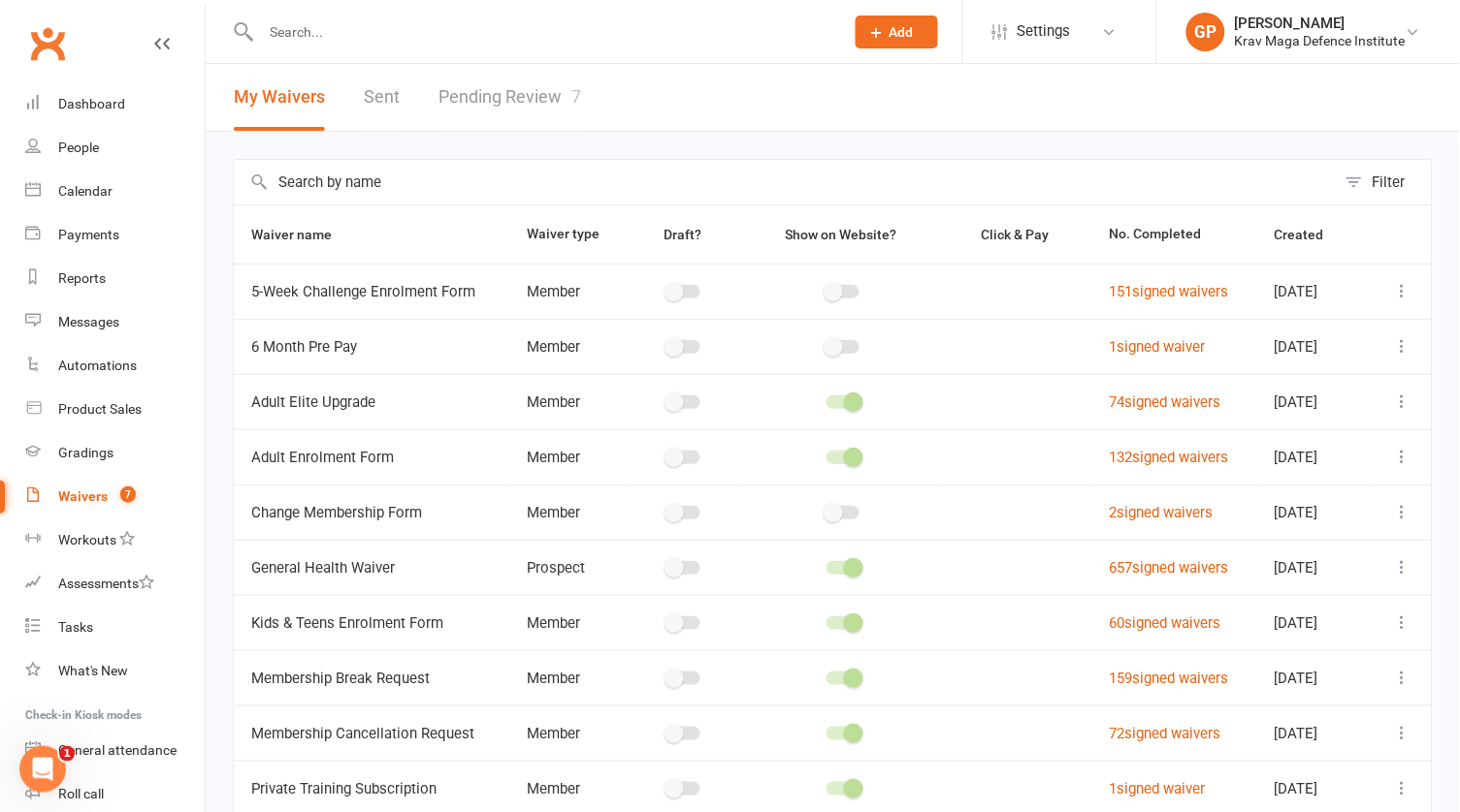
click at [540, 104] on link "Pending Review 7" at bounding box center [510, 97] width 142 height 67
